Goal: Task Accomplishment & Management: Manage account settings

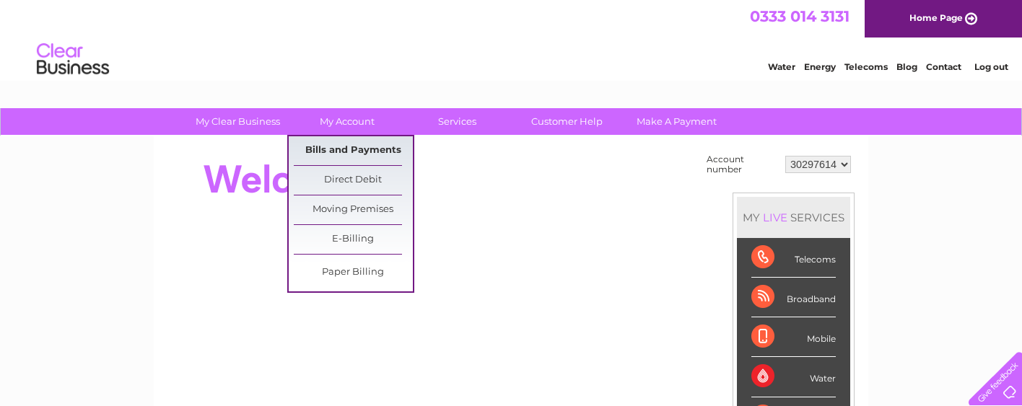
click at [353, 152] on link "Bills and Payments" at bounding box center [353, 150] width 119 height 29
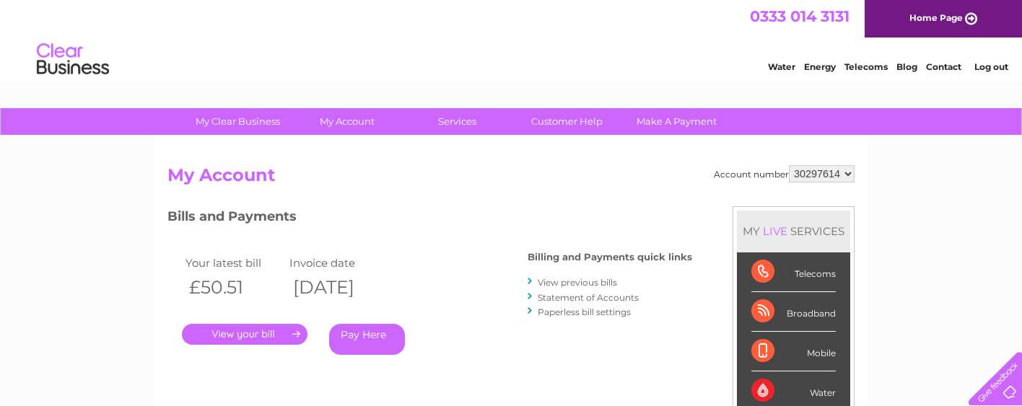
click at [261, 335] on link "." at bounding box center [245, 334] width 126 height 21
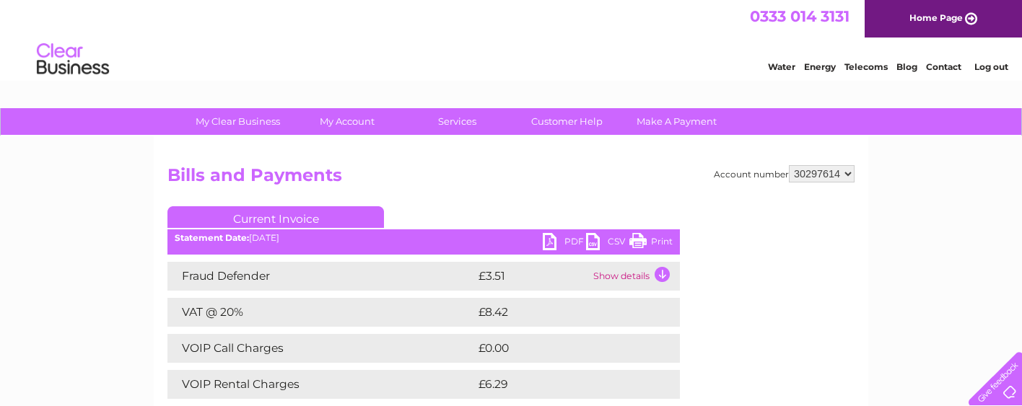
click at [555, 241] on link "PDF" at bounding box center [564, 243] width 43 height 21
